Goal: Transaction & Acquisition: Subscribe to service/newsletter

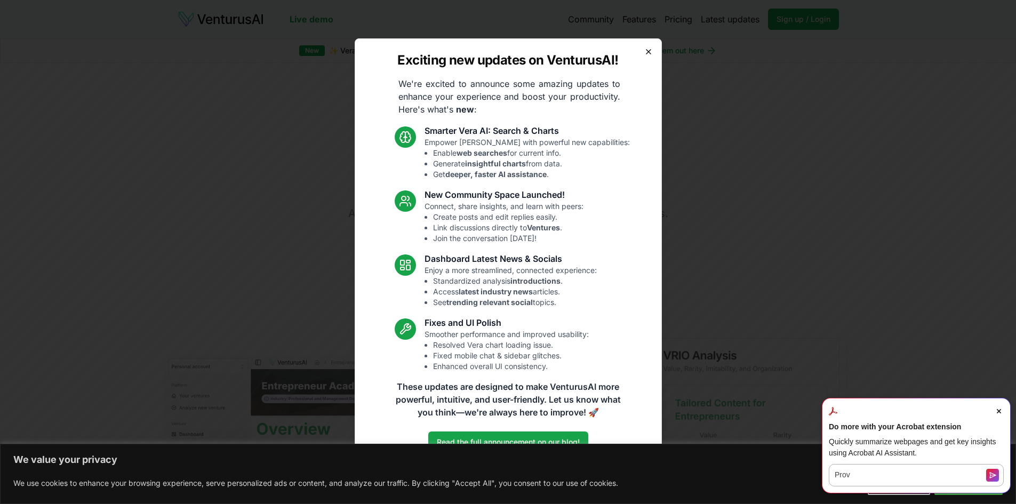
click at [648, 51] on icon "button" at bounding box center [649, 52] width 4 height 4
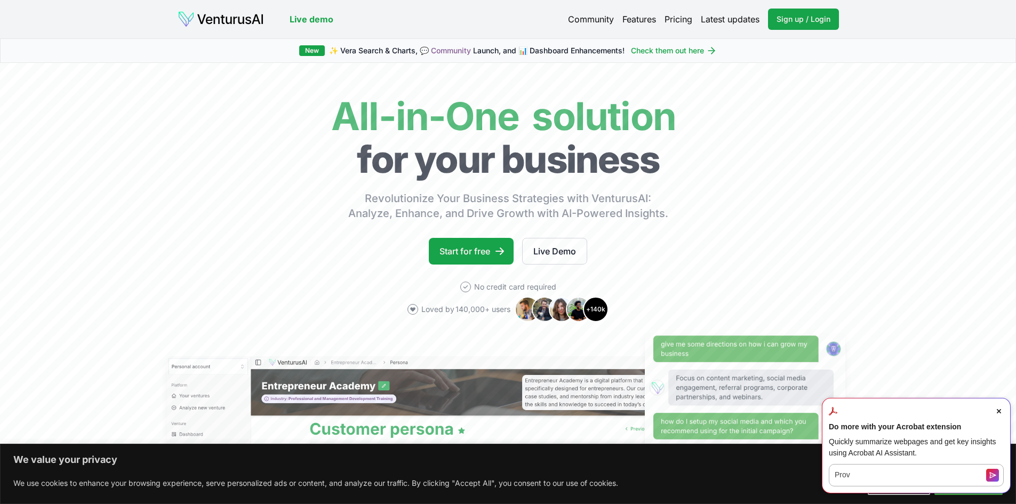
click at [684, 20] on link "Pricing" at bounding box center [679, 19] width 28 height 13
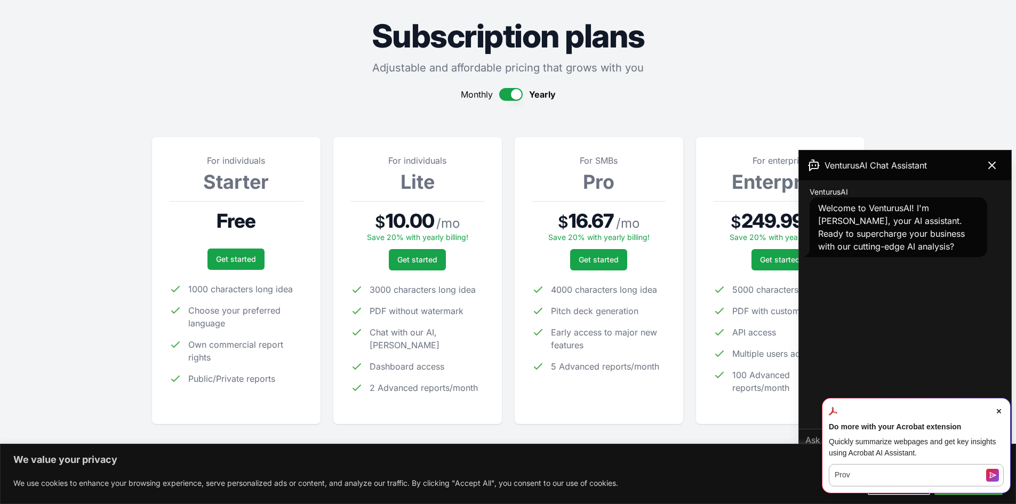
scroll to position [107, 0]
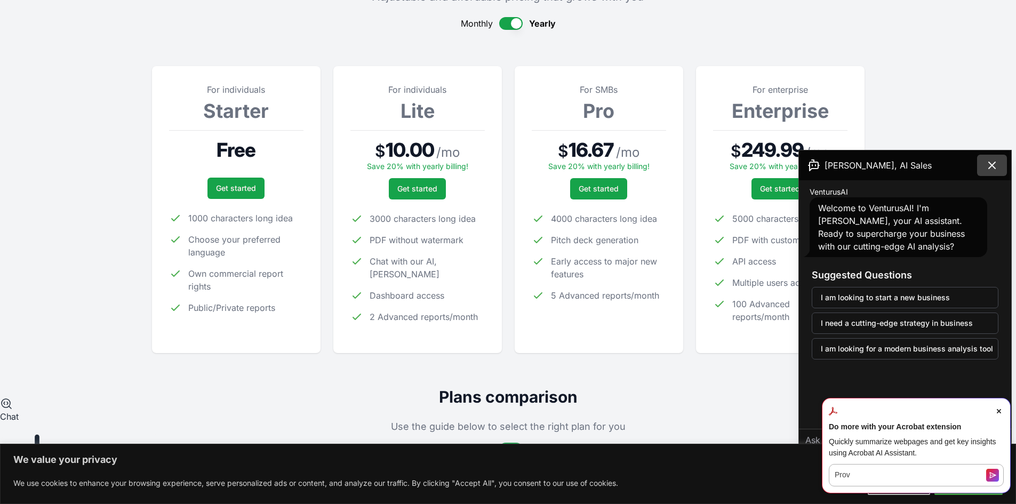
click at [995, 164] on icon at bounding box center [992, 165] width 13 height 13
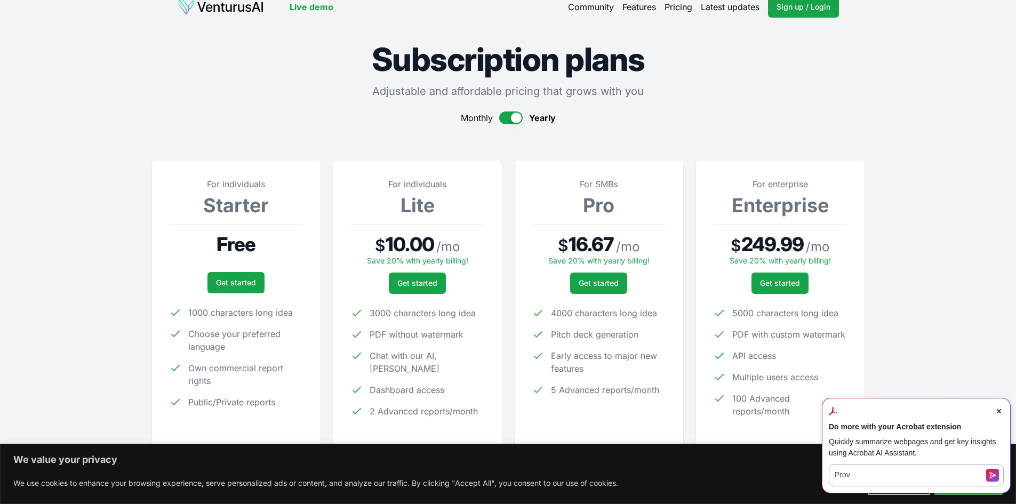
scroll to position [0, 0]
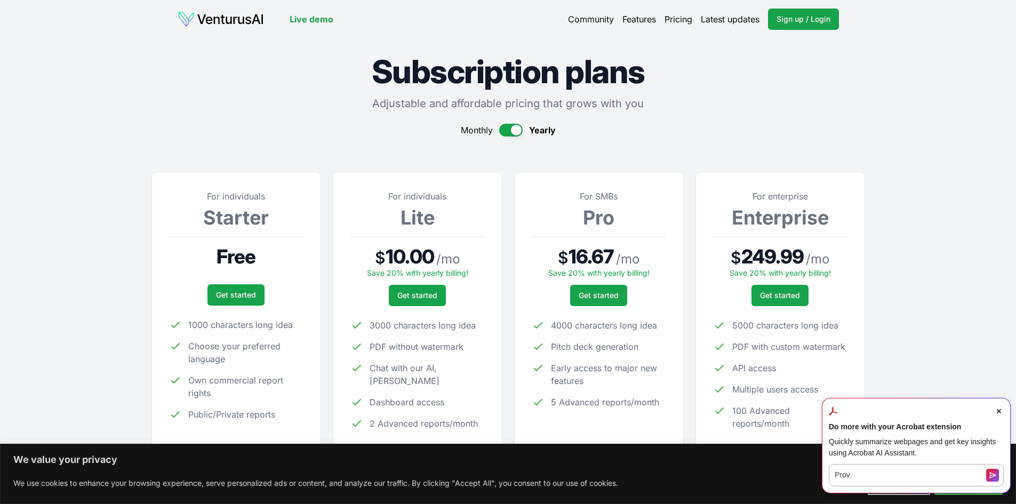
click at [216, 22] on img at bounding box center [221, 19] width 86 height 17
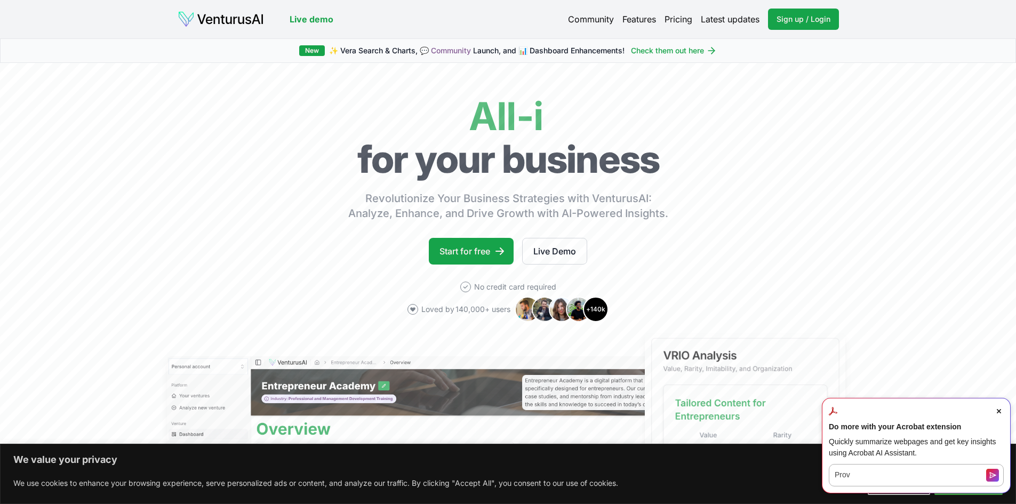
click at [307, 18] on link "Live demo" at bounding box center [312, 19] width 44 height 13
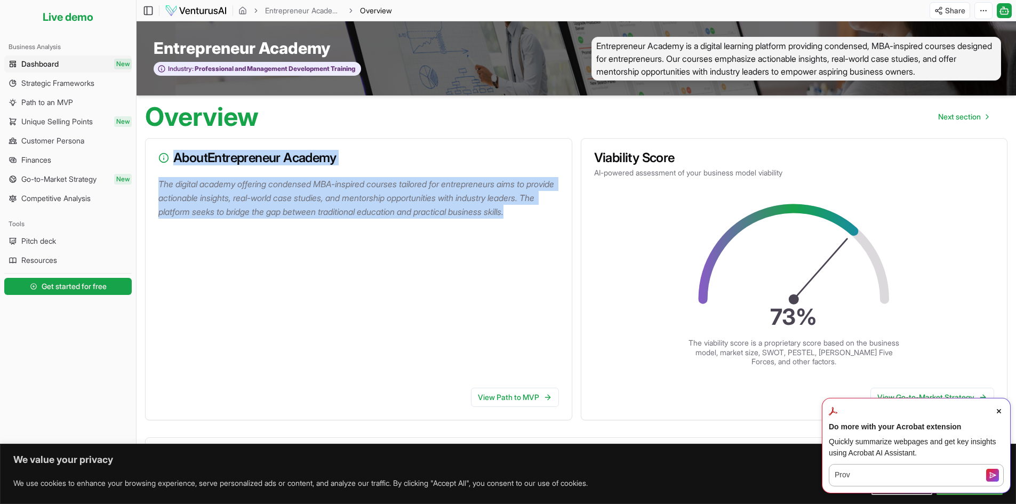
drag, startPoint x: 171, startPoint y: 225, endPoint x: 154, endPoint y: 175, distance: 52.5
type textarea "About Entrepreneur Academy The digital academy offering condensed MBA-inspired …"
click at [154, 175] on div "About Entrepreneur Academy The digital academy offering condensed MBA-inspired …" at bounding box center [358, 279] width 427 height 282
click at [190, 206] on p "The digital academy offering condensed MBA-inspired courses tailored for entrep…" at bounding box center [360, 198] width 405 height 42
drag, startPoint x: 180, startPoint y: 225, endPoint x: 158, endPoint y: 184, distance: 47.0
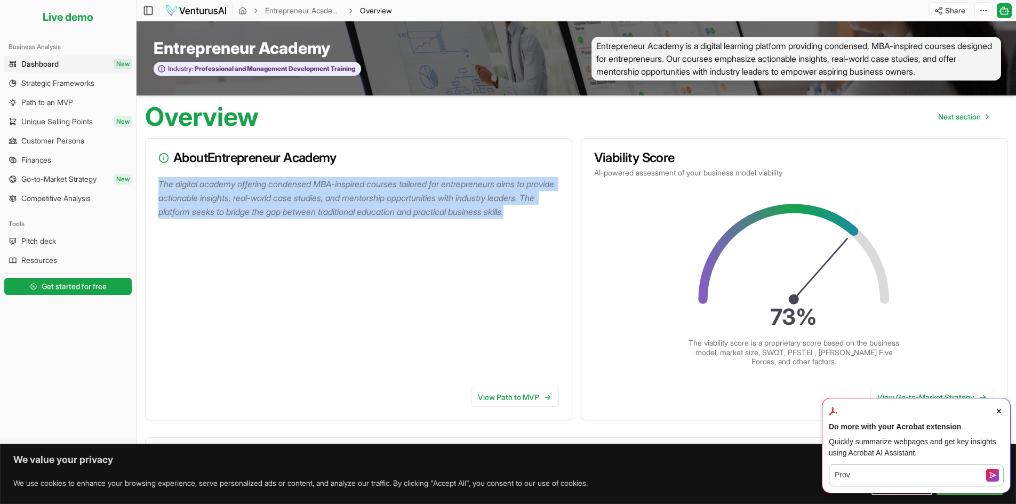
click at [158, 184] on p "The digital academy offering condensed MBA-inspired courses tailored for entrep…" at bounding box center [360, 198] width 405 height 42
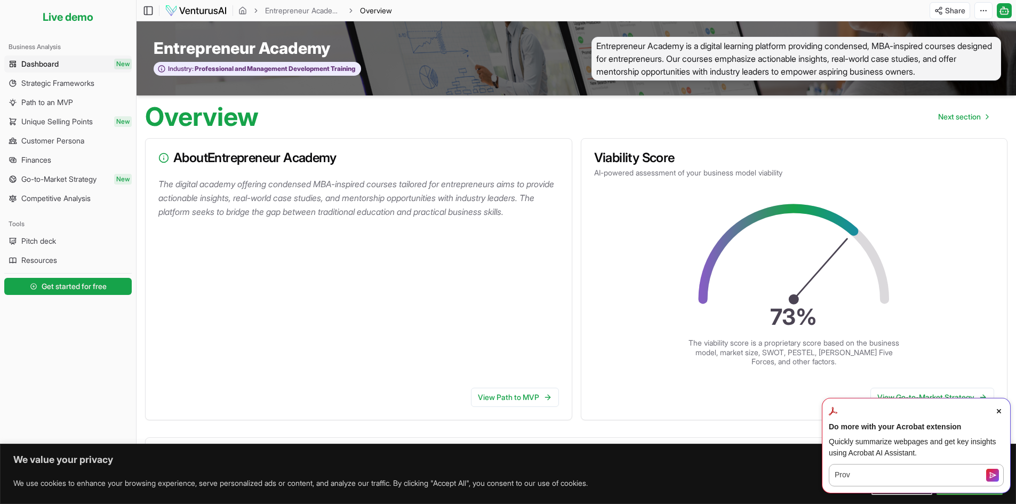
click at [1000, 411] on icon "Close Acrobat AI Assistant Dialog" at bounding box center [999, 411] width 4 height 4
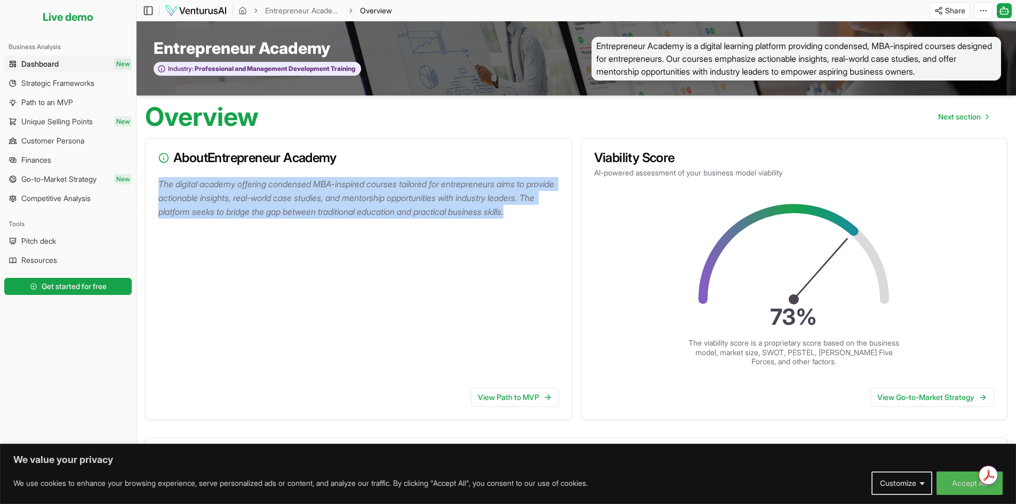
drag, startPoint x: 180, startPoint y: 229, endPoint x: 158, endPoint y: 188, distance: 46.5
click at [158, 188] on p "The digital academy offering condensed MBA-inspired courses tailored for entrep…" at bounding box center [360, 198] width 405 height 42
copy p "The digital academy offering condensed MBA-inspired courses tailored for entrep…"
click at [387, 296] on div "The digital academy offering condensed MBA-inspired courses tailored for entrep…" at bounding box center [359, 278] width 426 height 202
drag, startPoint x: 179, startPoint y: 225, endPoint x: 158, endPoint y: 185, distance: 45.3
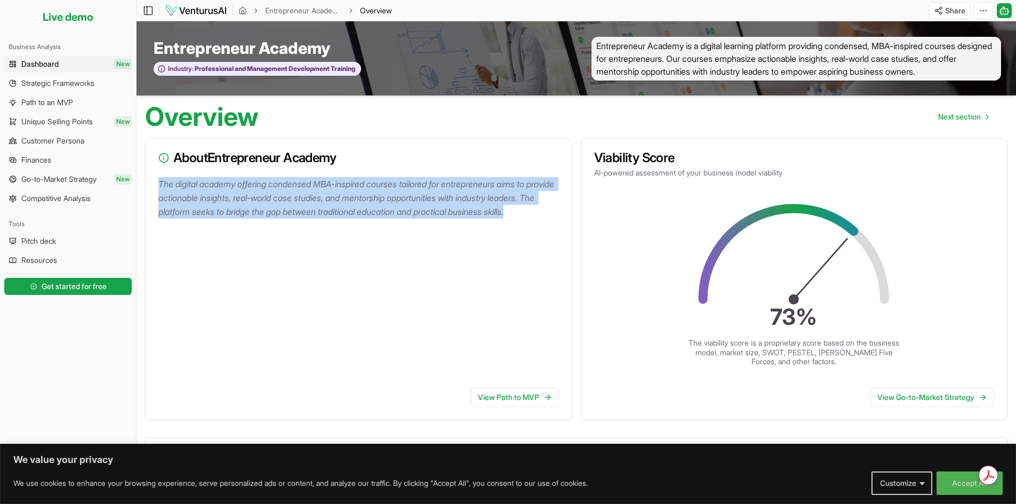
click at [158, 185] on p "The digital academy offering condensed MBA-inspired courses tailored for entrep…" at bounding box center [360, 198] width 405 height 42
click at [78, 289] on span "Get started for free" at bounding box center [74, 286] width 65 height 11
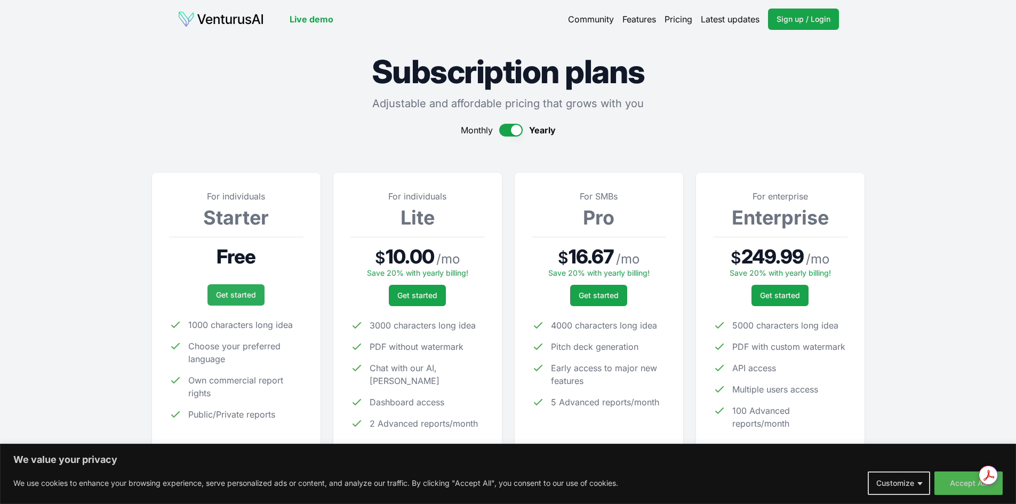
click at [237, 293] on link "Get started" at bounding box center [236, 294] width 57 height 21
